Goal: Navigation & Orientation: Find specific page/section

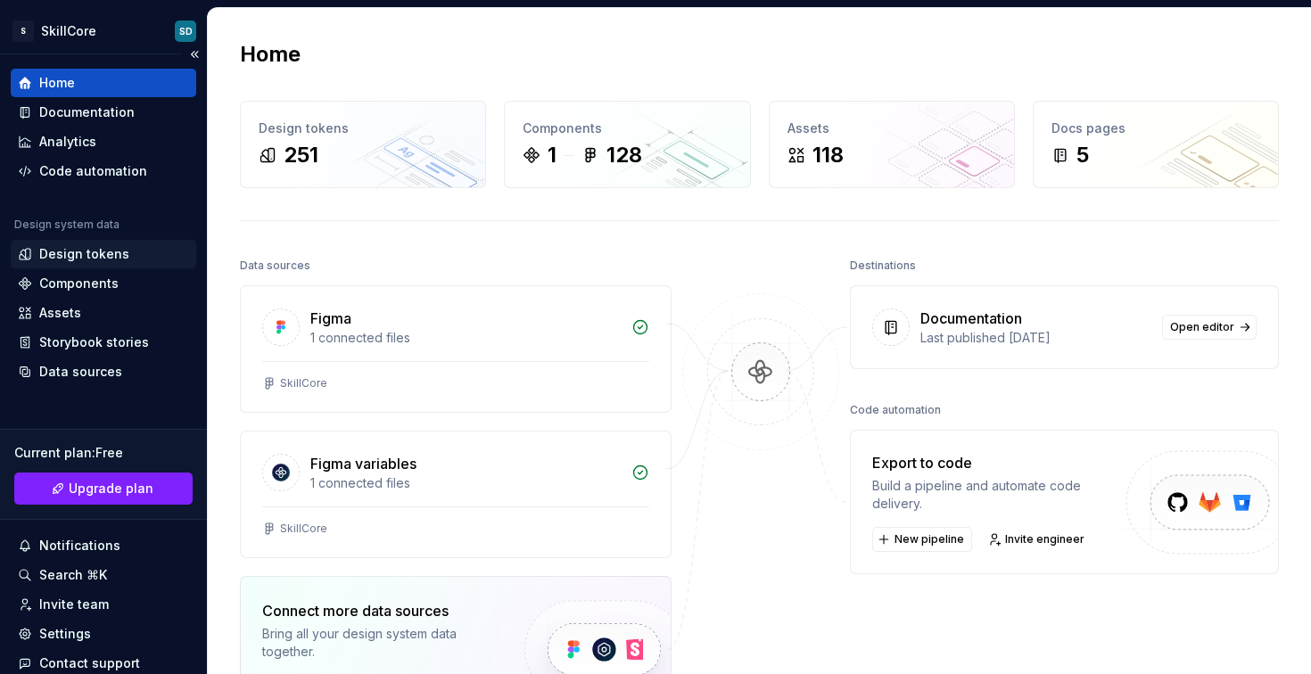
click at [125, 251] on div "Design tokens" at bounding box center [103, 254] width 171 height 18
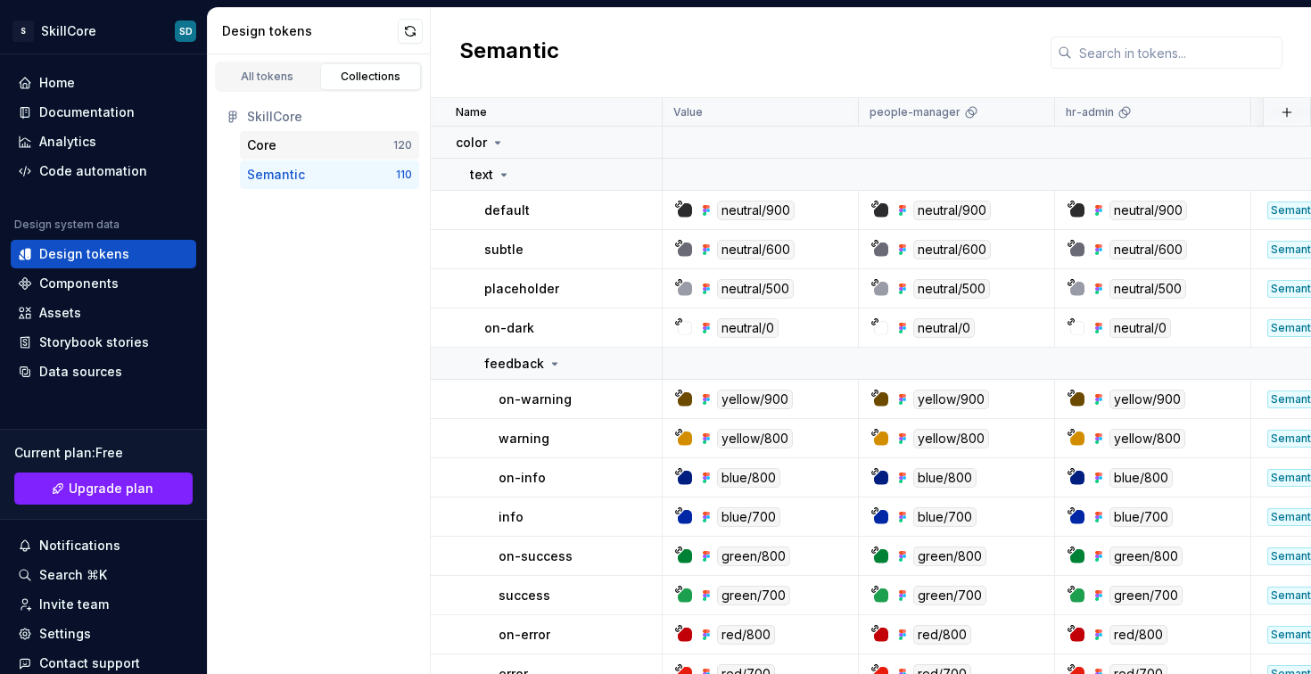
click at [325, 142] on div "Core" at bounding box center [320, 145] width 146 height 18
click at [316, 163] on div "Semantic 110" at bounding box center [329, 175] width 179 height 29
click at [81, 290] on div "Components" at bounding box center [78, 284] width 79 height 18
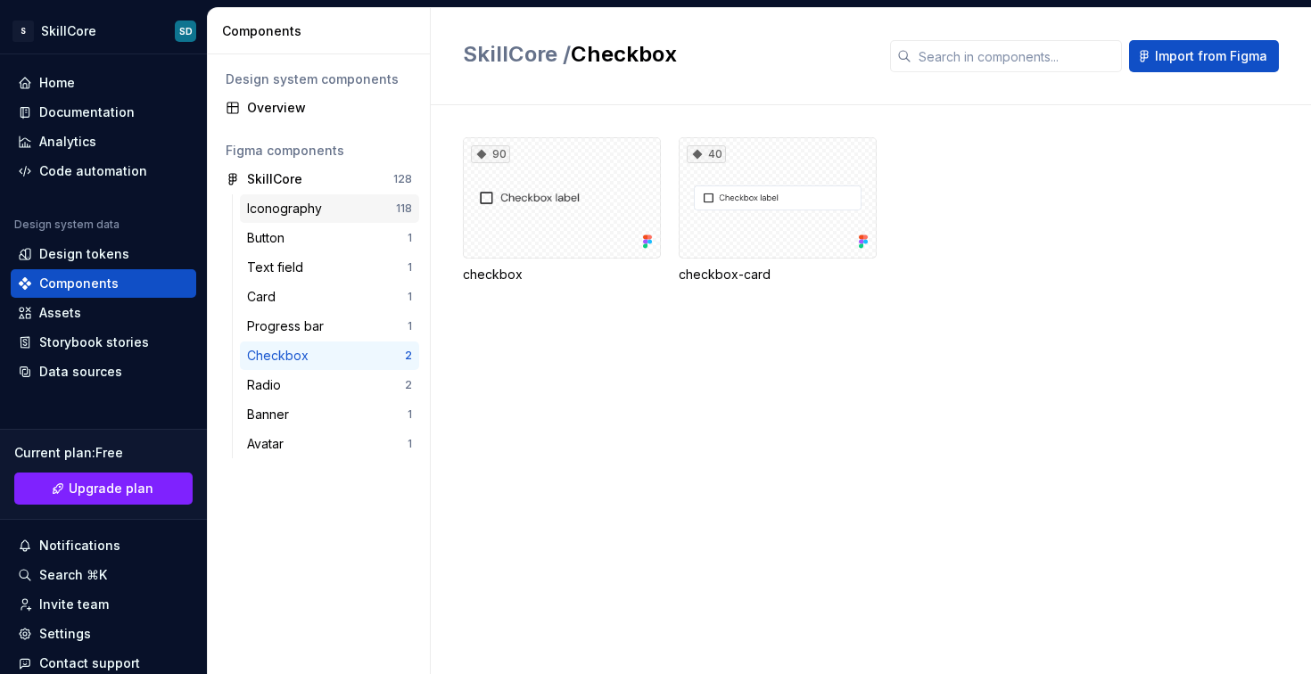
click at [301, 211] on div "Iconography" at bounding box center [288, 209] width 82 height 18
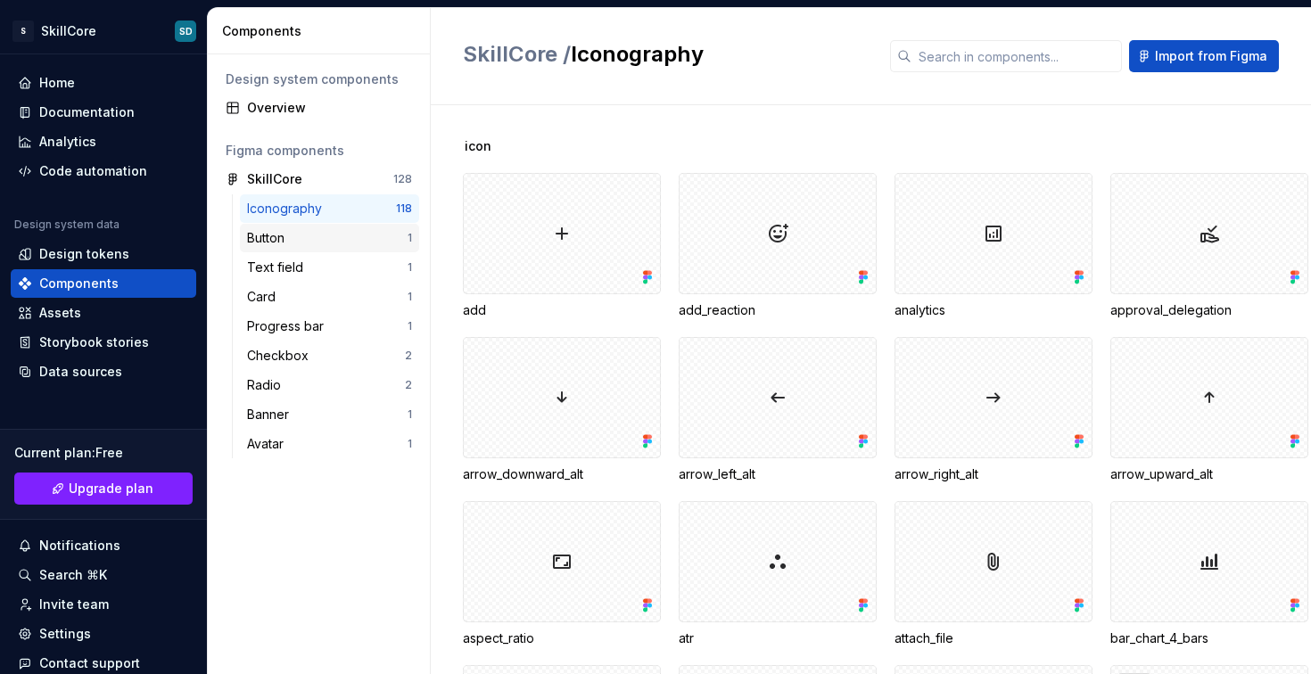
click at [292, 239] on div "Button" at bounding box center [327, 238] width 161 height 18
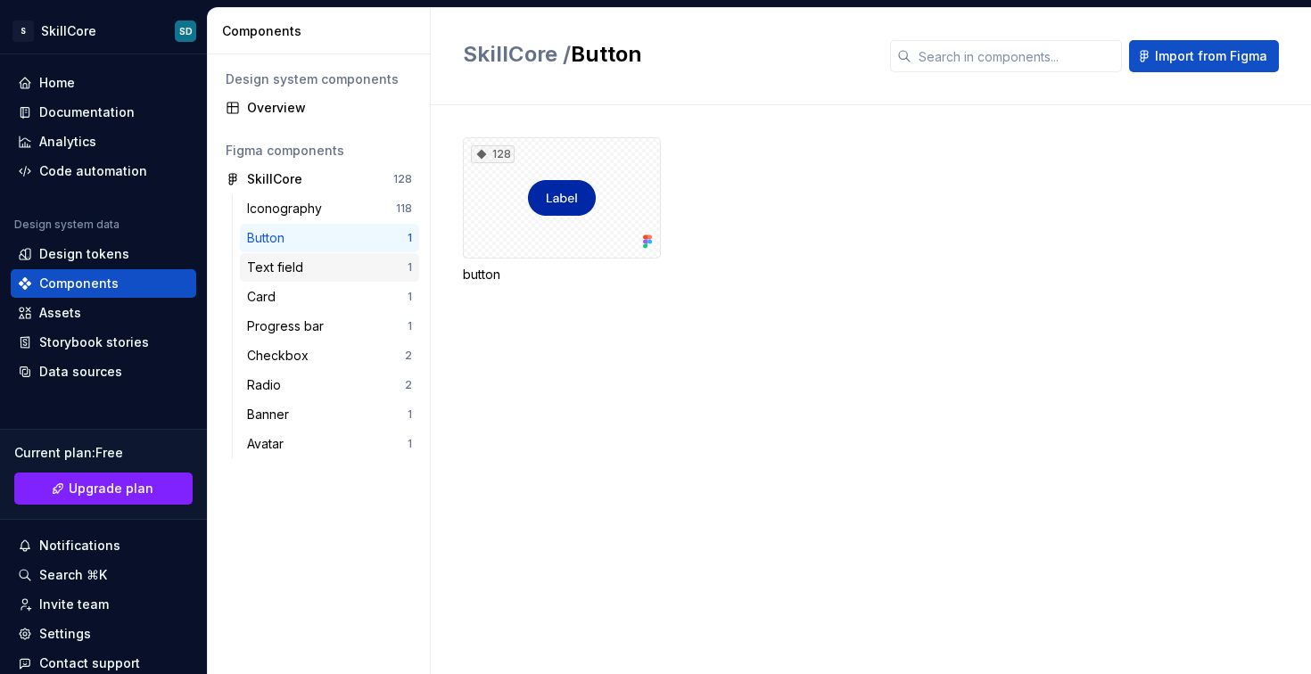
click at [293, 259] on div "Text field" at bounding box center [278, 268] width 63 height 18
click at [328, 231] on div "Button" at bounding box center [327, 238] width 161 height 18
click at [576, 217] on div "128" at bounding box center [562, 197] width 198 height 121
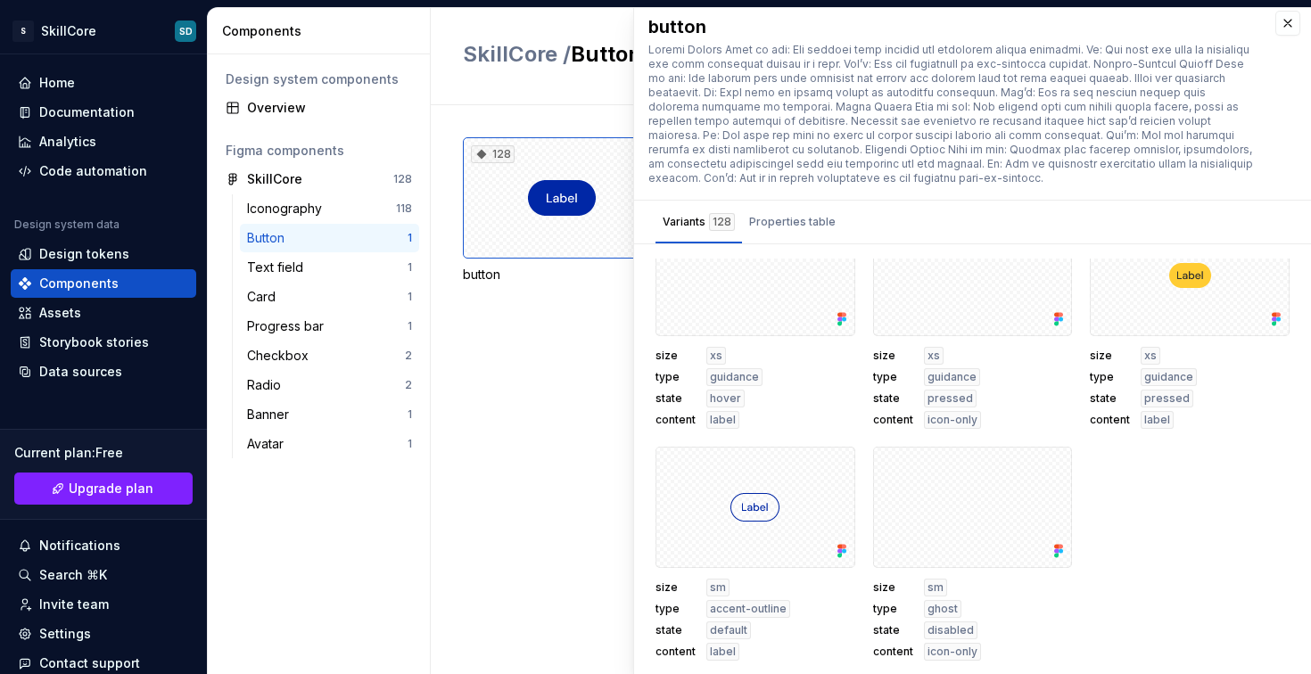
scroll to position [9551, 0]
click at [1280, 29] on button "button" at bounding box center [1287, 23] width 25 height 25
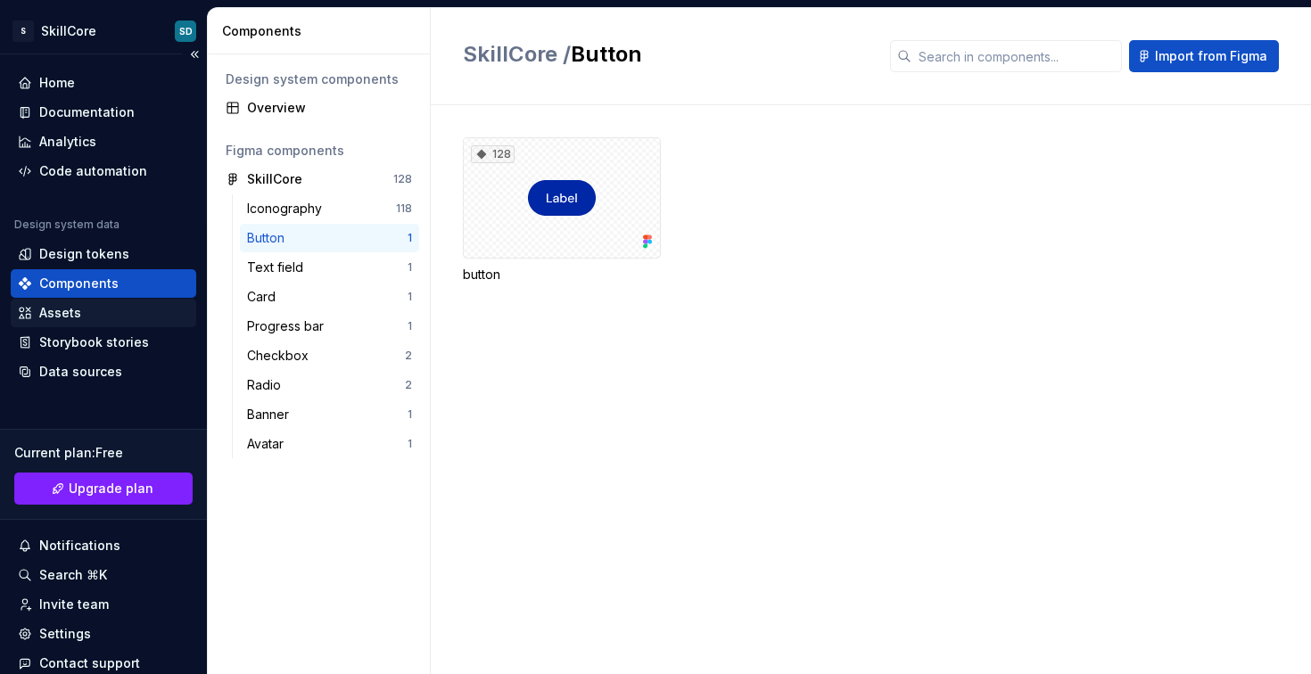
click at [95, 313] on div "Assets" at bounding box center [103, 313] width 171 height 18
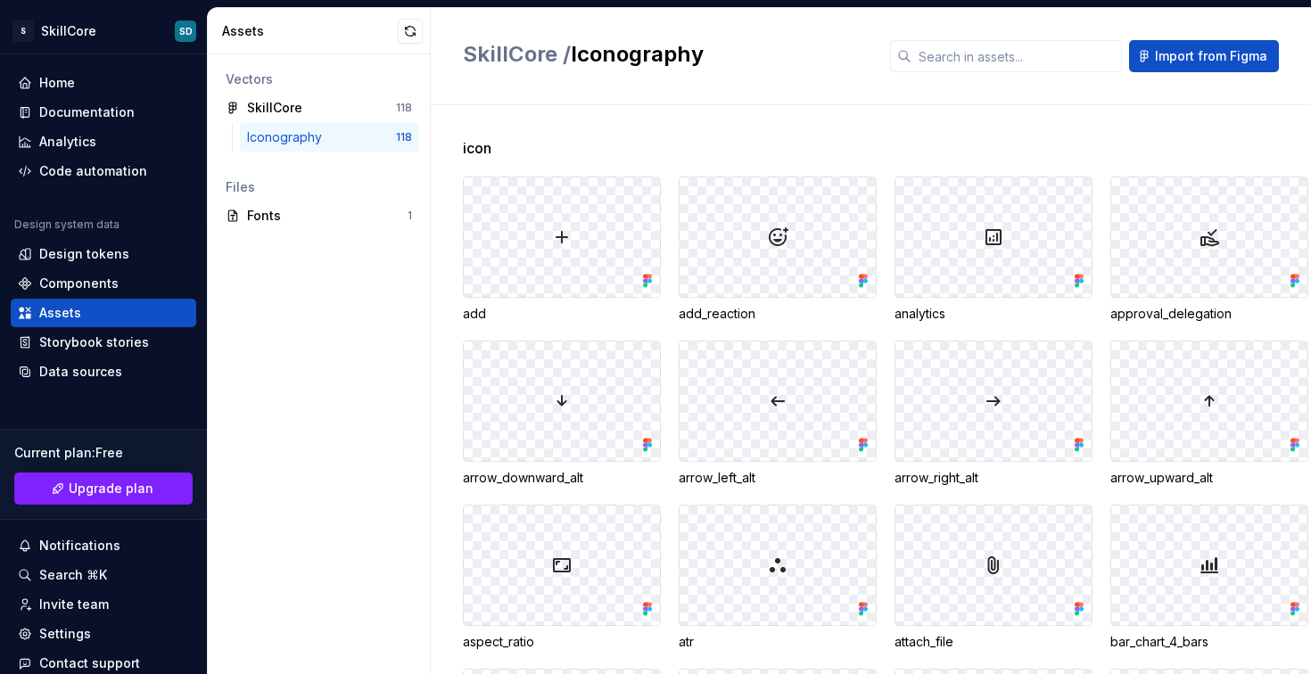
click at [617, 250] on div at bounding box center [562, 236] width 196 height 119
click at [280, 214] on div "Fonts" at bounding box center [327, 216] width 161 height 18
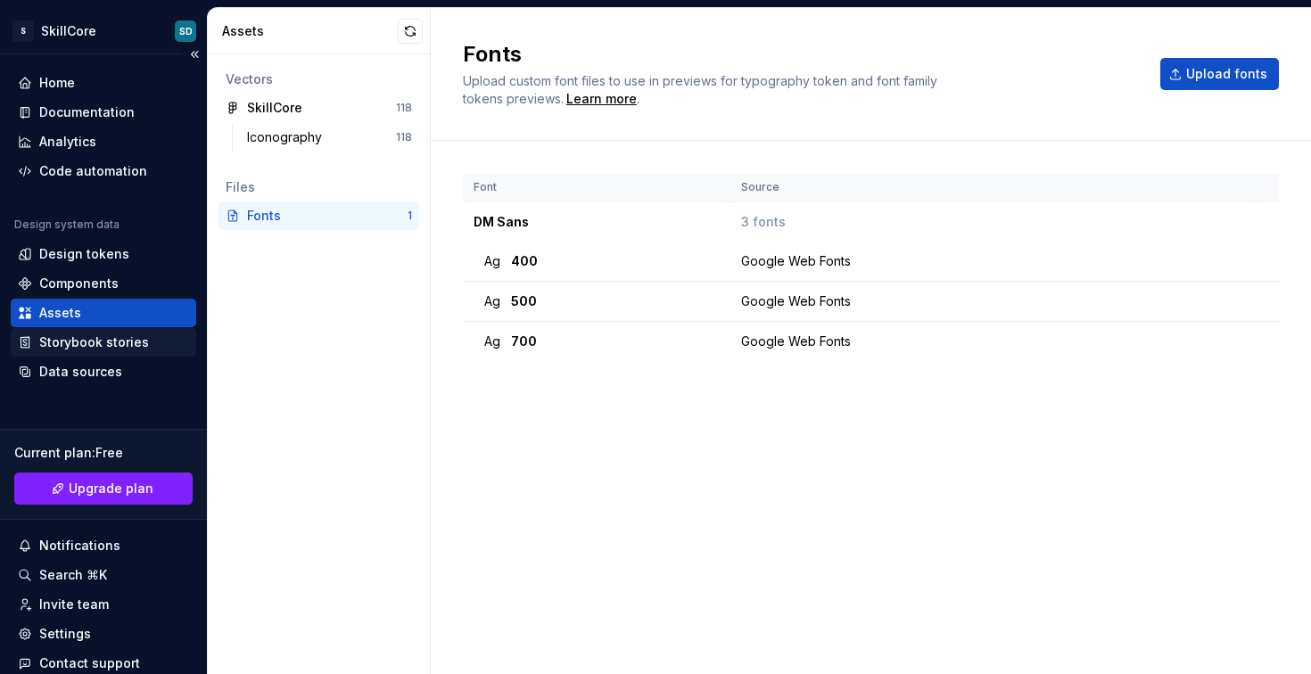
click at [98, 346] on div "Storybook stories" at bounding box center [94, 343] width 110 height 18
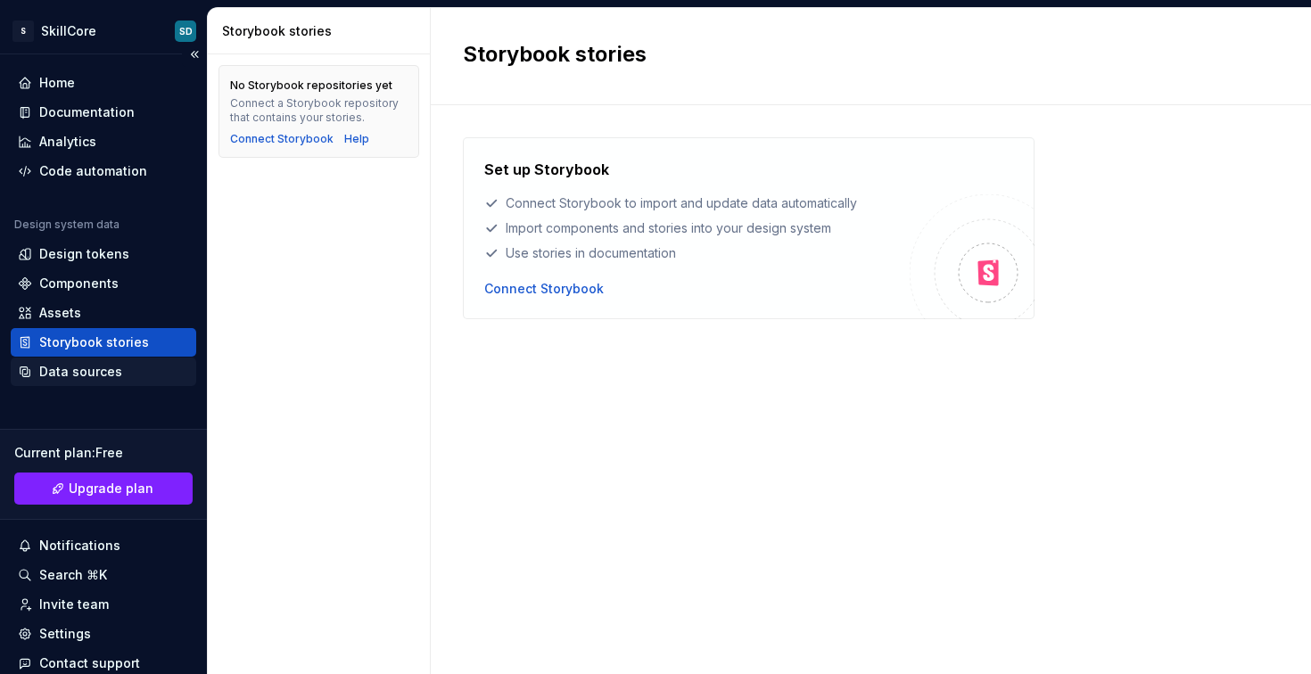
click at [91, 367] on div "Data sources" at bounding box center [80, 372] width 83 height 18
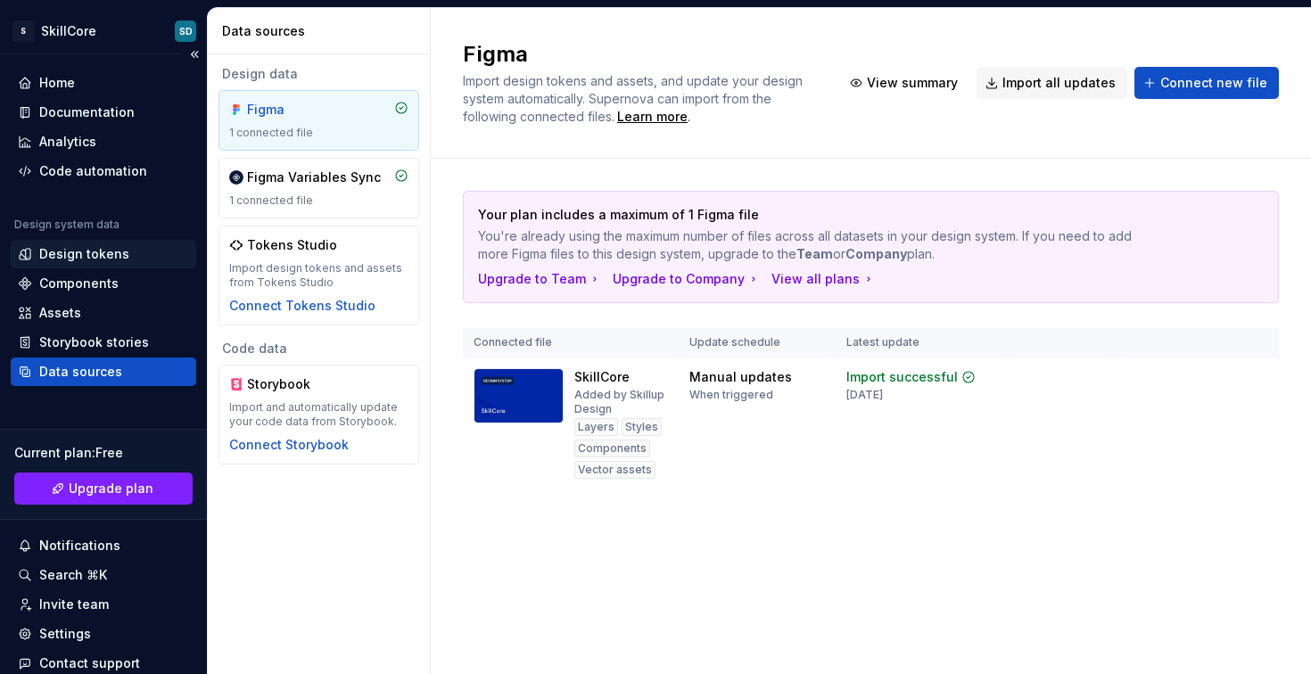
click at [89, 260] on div "Design tokens" at bounding box center [84, 254] width 90 height 18
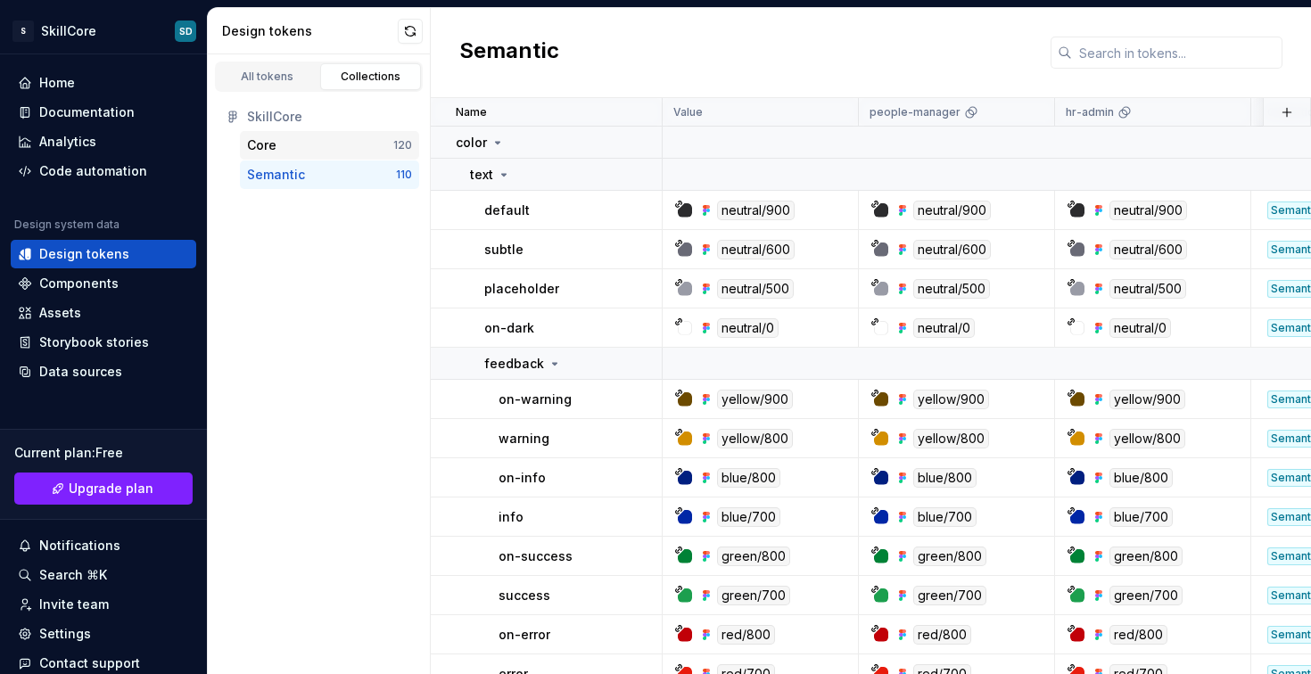
click at [338, 148] on div "Core" at bounding box center [320, 145] width 146 height 18
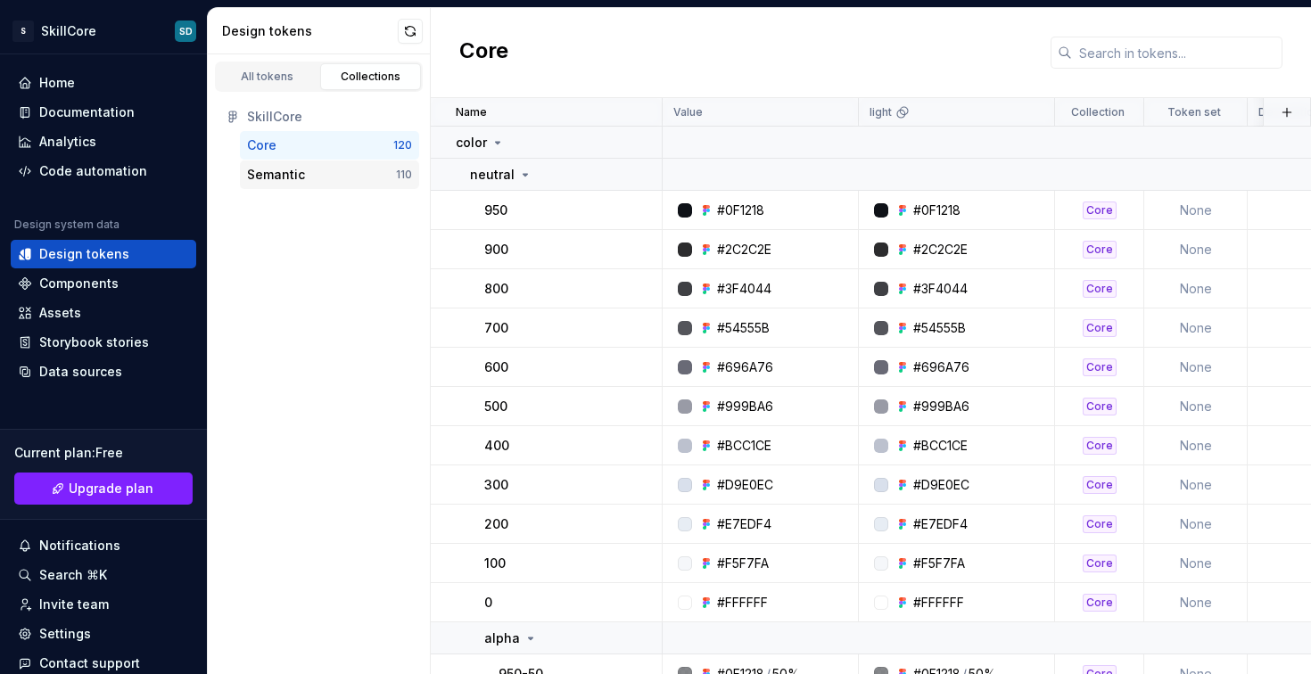
click at [340, 185] on div "Semantic 110" at bounding box center [329, 175] width 179 height 29
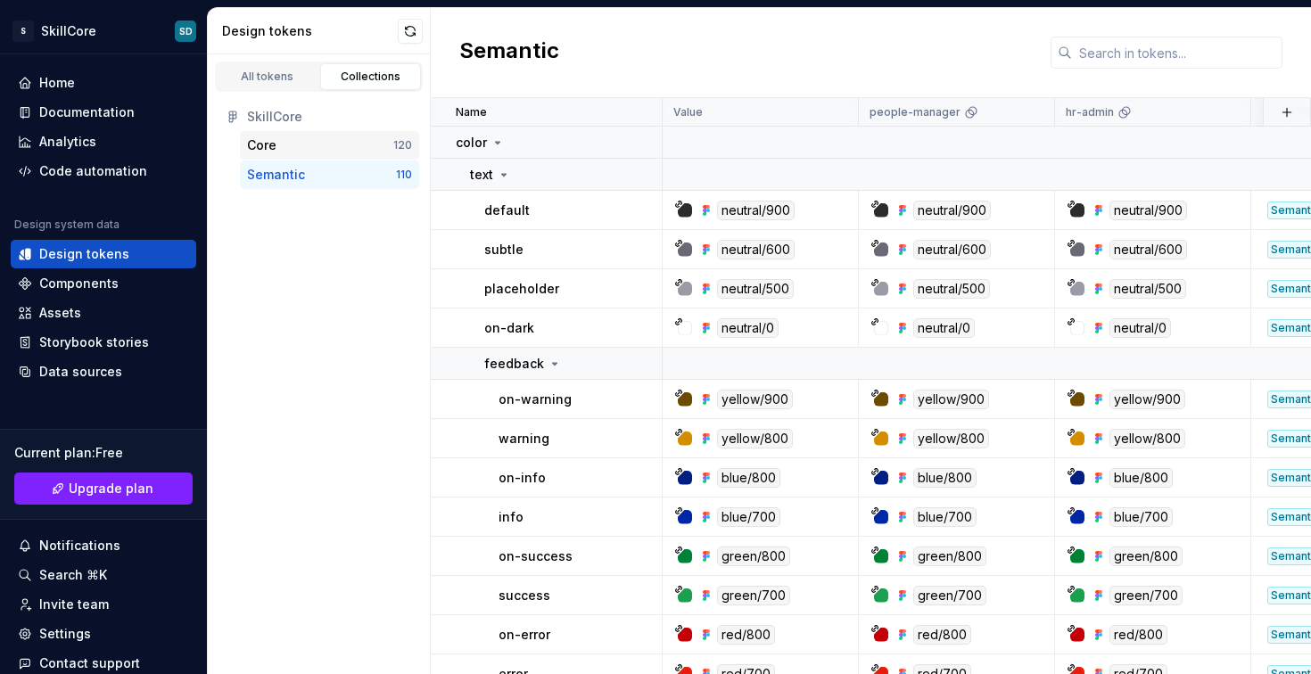
click at [355, 153] on div "Core 120" at bounding box center [329, 145] width 179 height 29
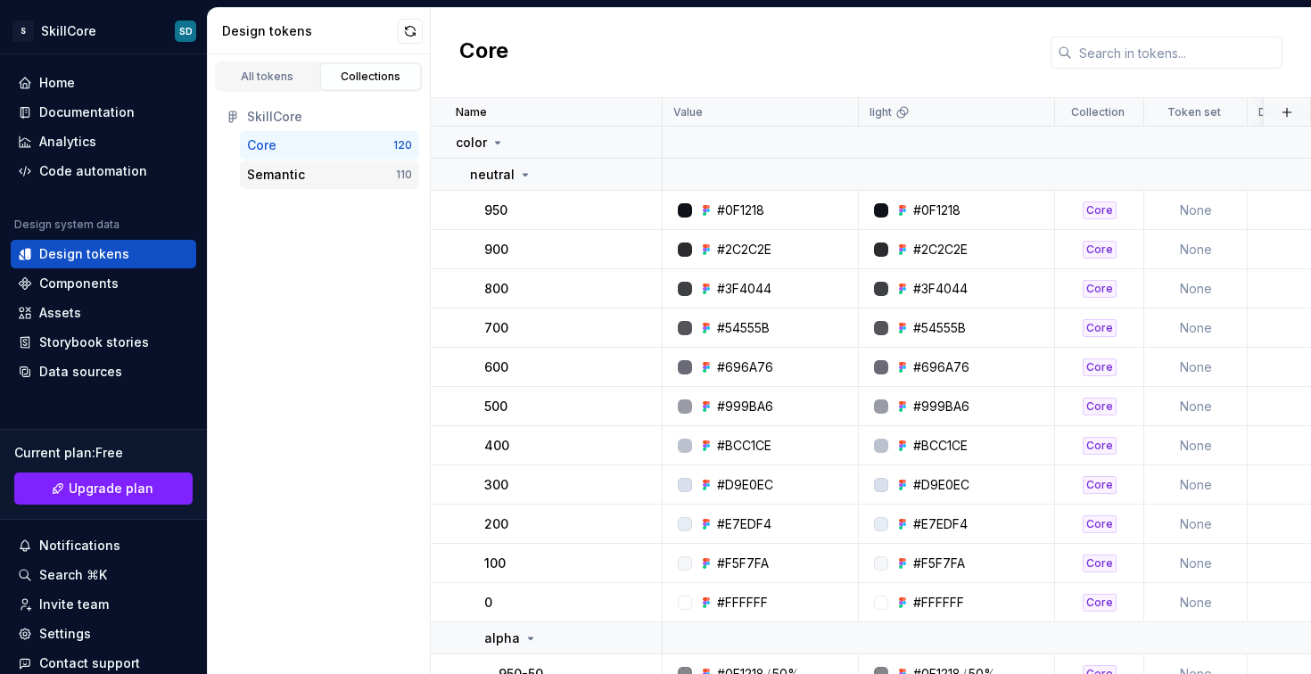
click at [350, 175] on div "Semantic" at bounding box center [321, 175] width 149 height 18
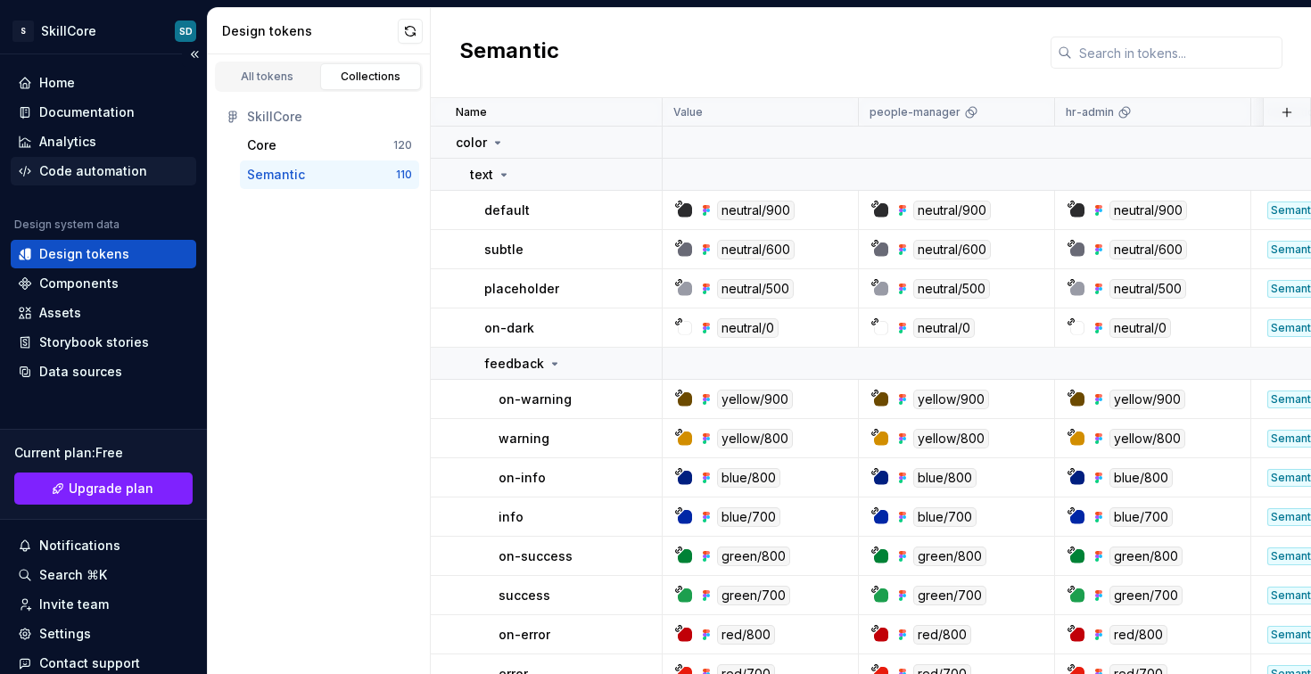
click at [98, 174] on div "Code automation" at bounding box center [93, 171] width 108 height 18
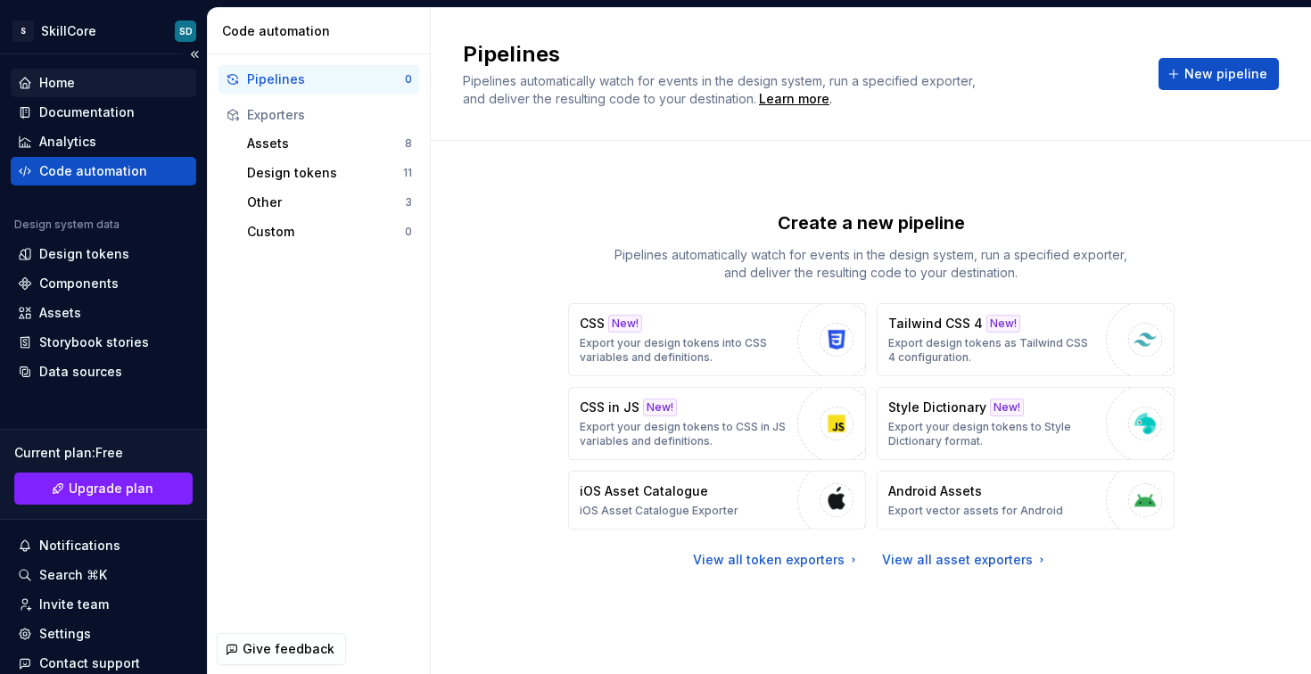
click at [92, 83] on div "Home" at bounding box center [103, 83] width 171 height 18
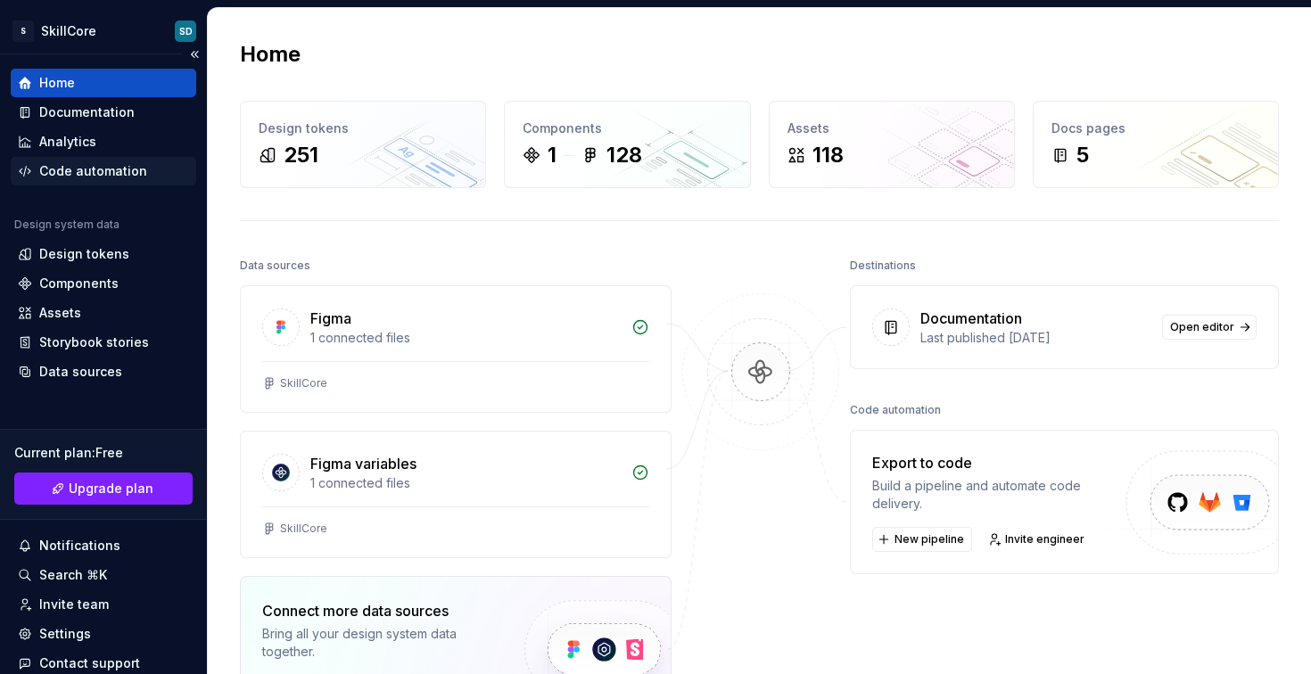
click at [103, 169] on div "Code automation" at bounding box center [93, 171] width 108 height 18
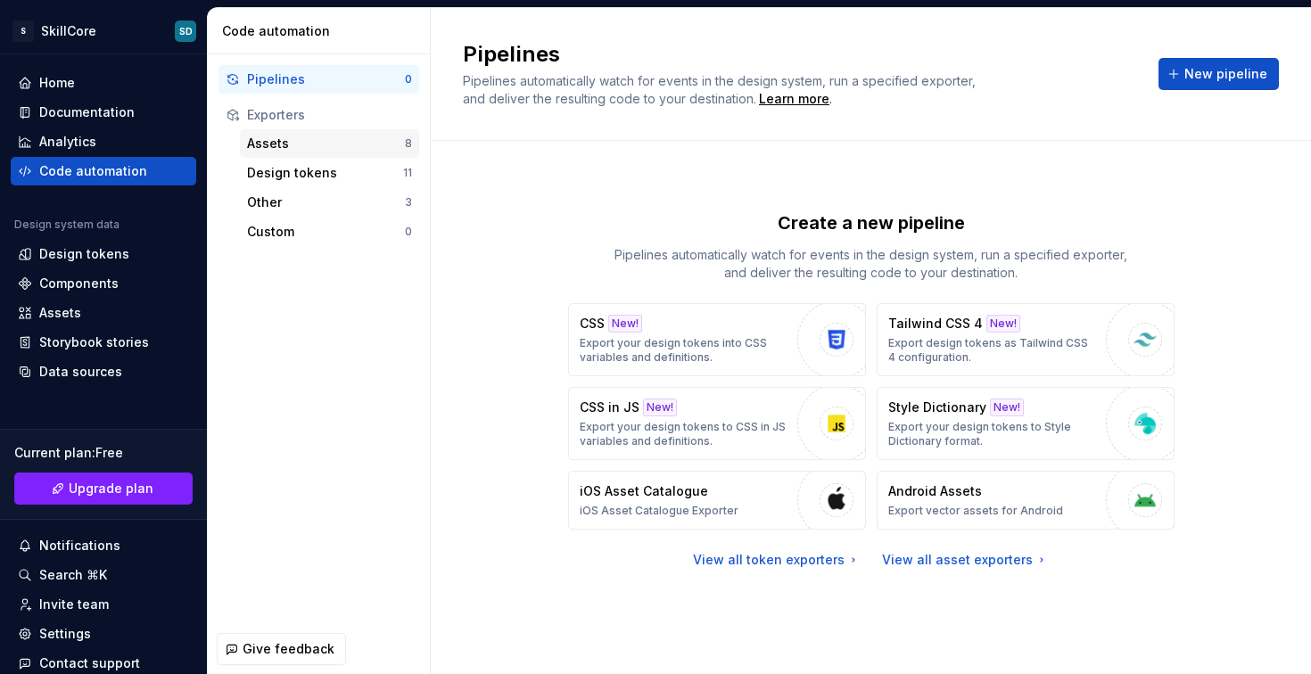
click at [317, 139] on div "Assets" at bounding box center [326, 144] width 158 height 18
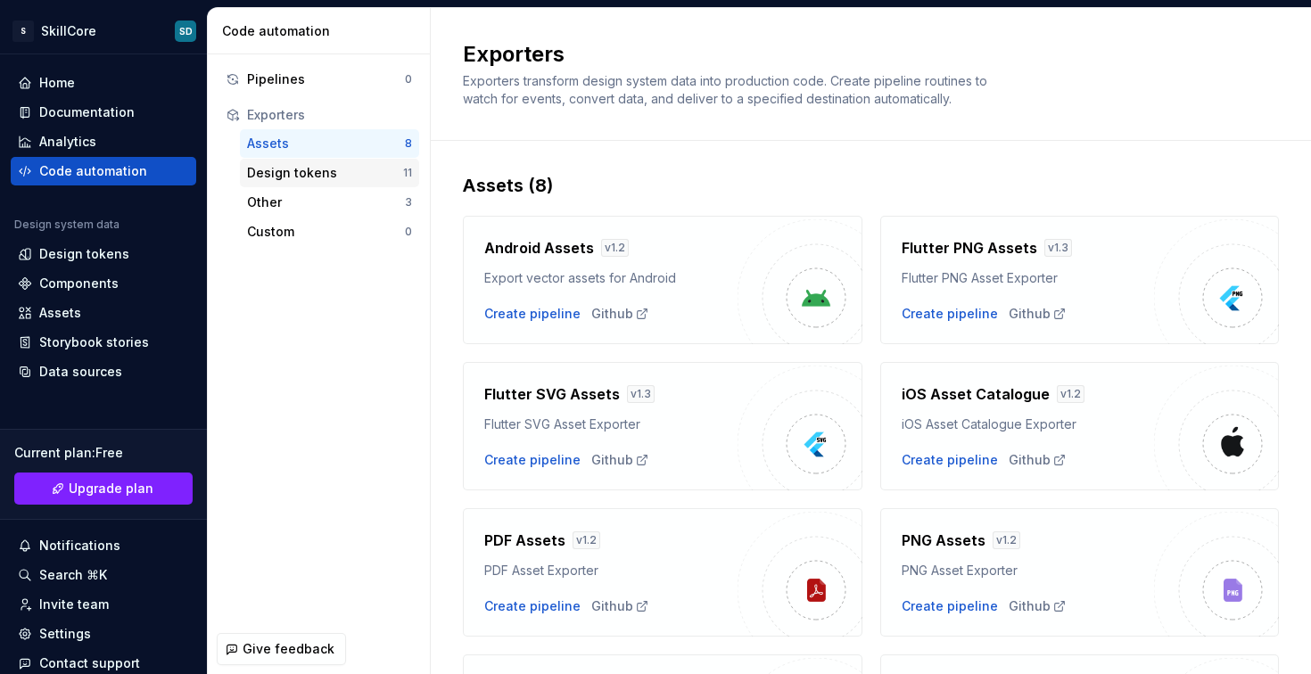
click at [328, 168] on div "Design tokens" at bounding box center [325, 173] width 156 height 18
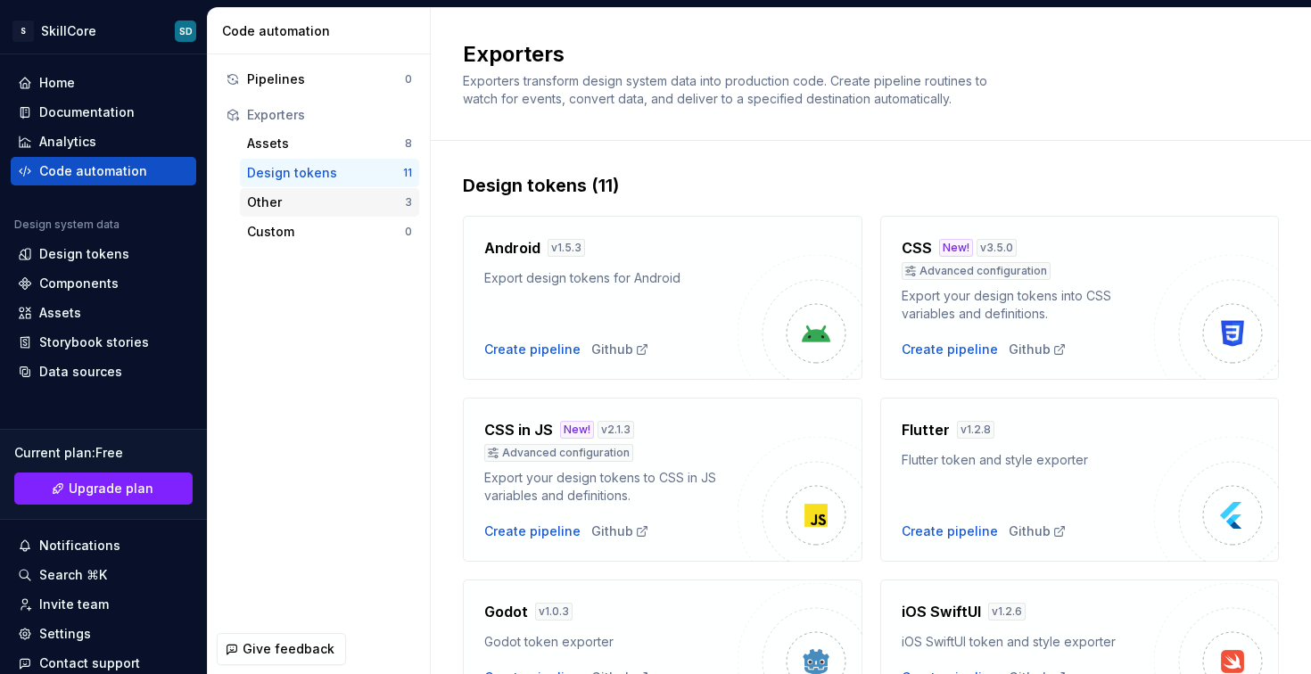
click at [337, 200] on div "Other" at bounding box center [326, 203] width 158 height 18
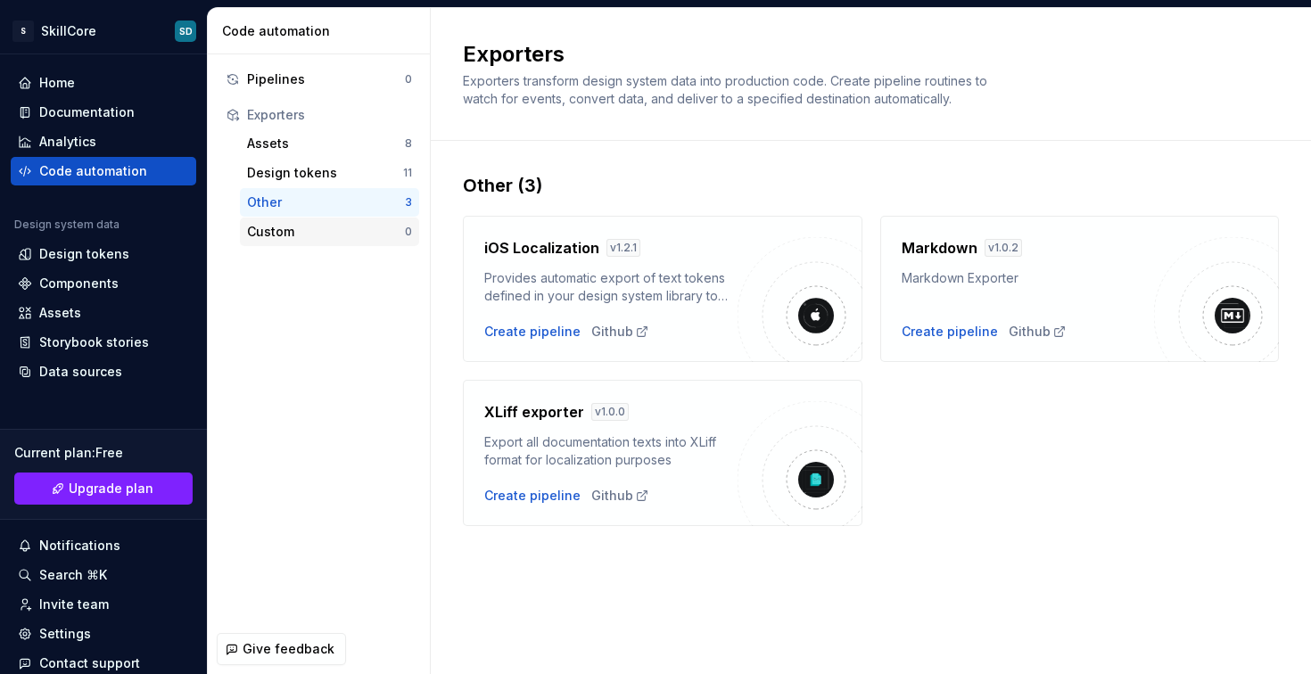
click at [334, 229] on div "Custom" at bounding box center [326, 232] width 158 height 18
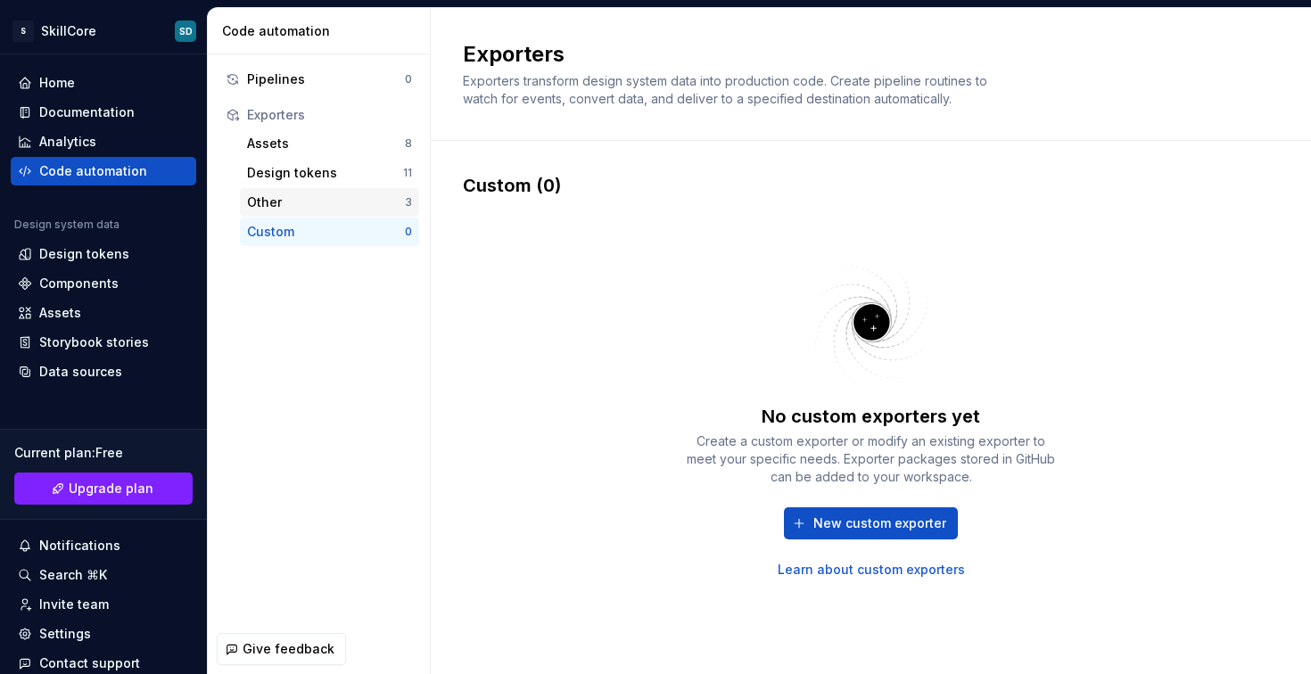
click at [330, 202] on div "Other" at bounding box center [326, 203] width 158 height 18
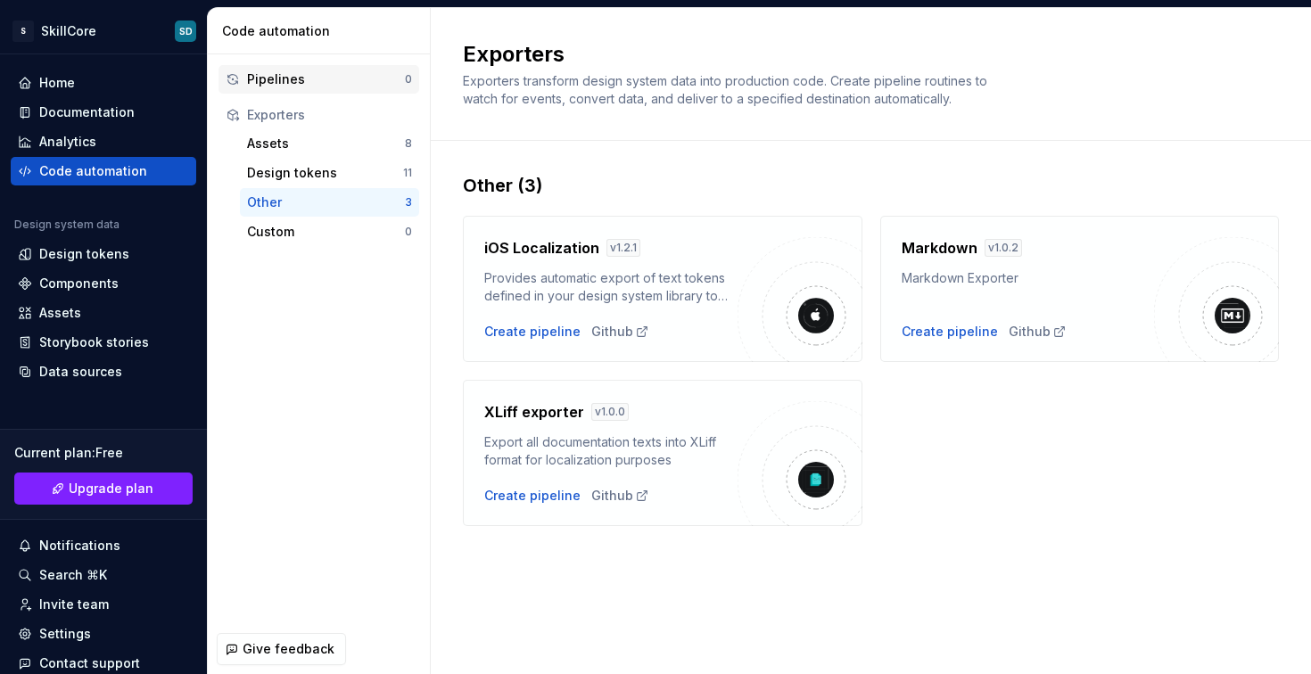
click at [319, 85] on div "Pipelines" at bounding box center [326, 79] width 158 height 18
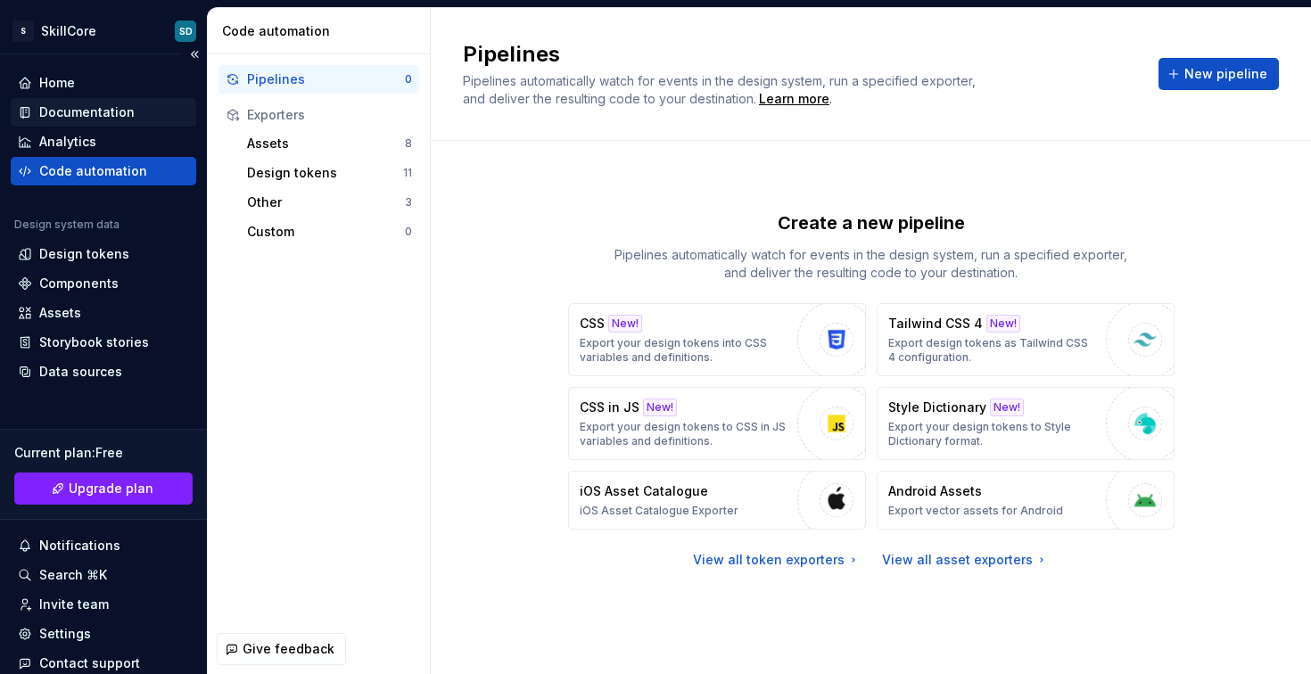
click at [66, 98] on div "Documentation" at bounding box center [103, 112] width 185 height 29
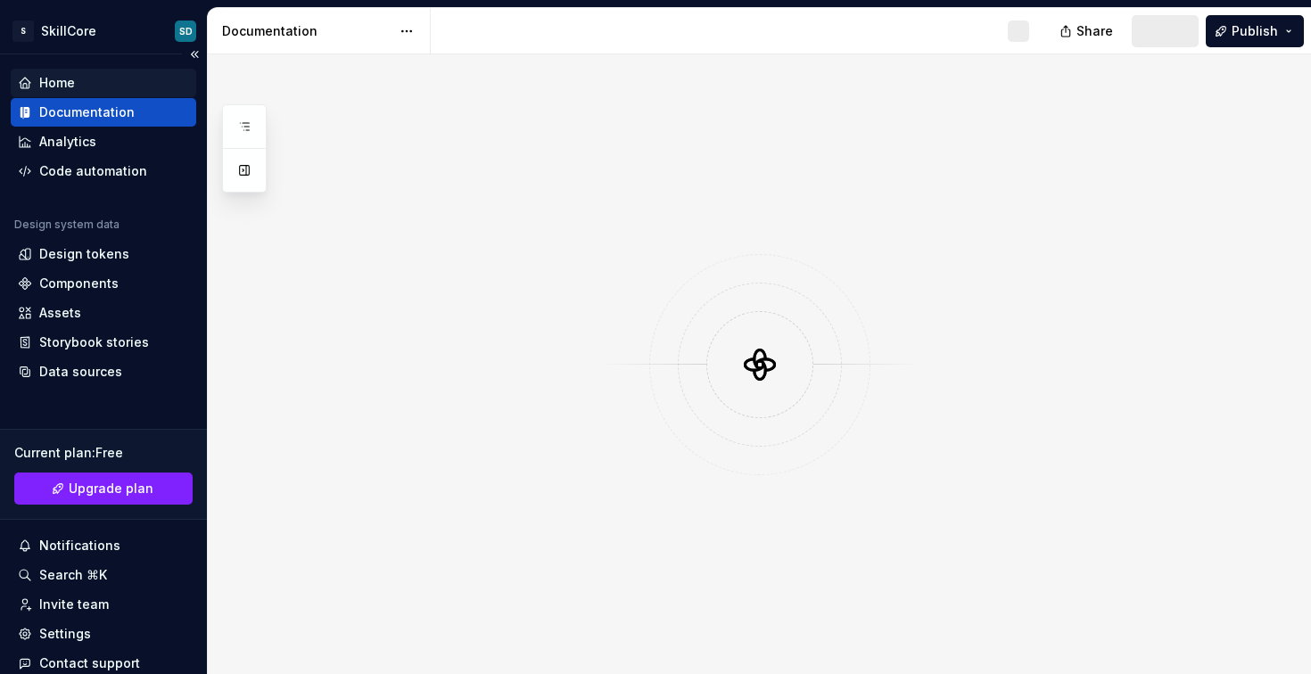
click at [72, 90] on div "Home" at bounding box center [57, 83] width 36 height 18
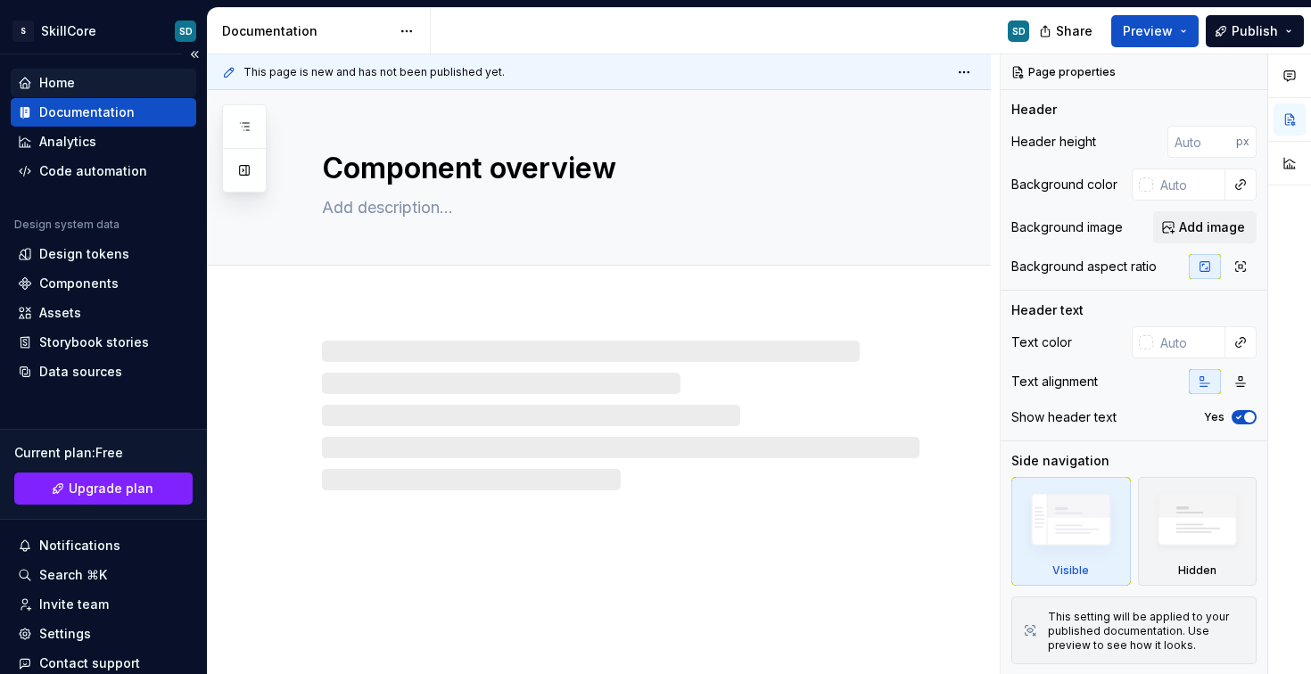
type textarea "*"
